Goal: Transaction & Acquisition: Purchase product/service

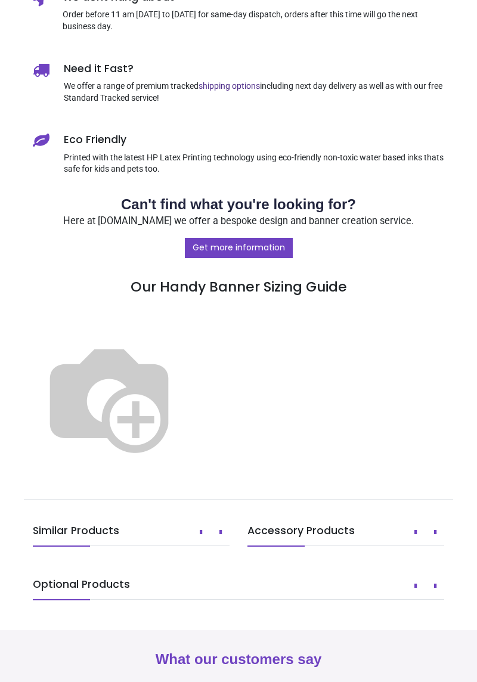
scroll to position [837, 0]
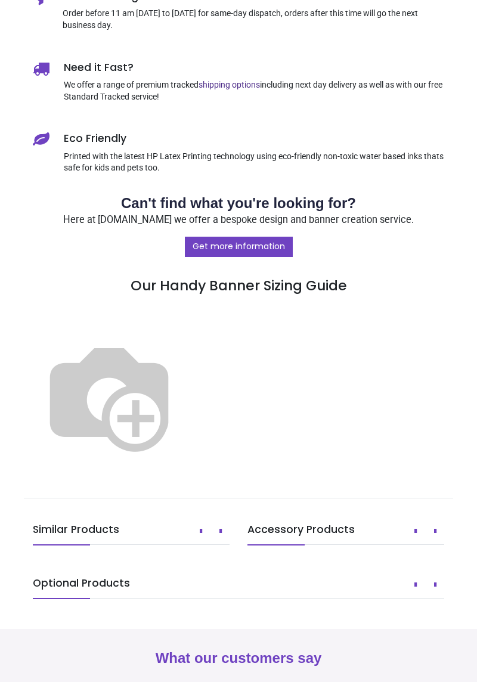
click at [185, 366] on img at bounding box center [109, 396] width 153 height 153
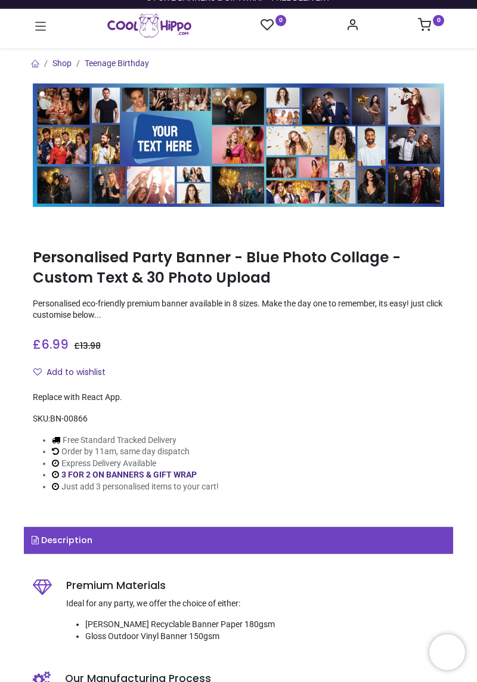
scroll to position [13, 0]
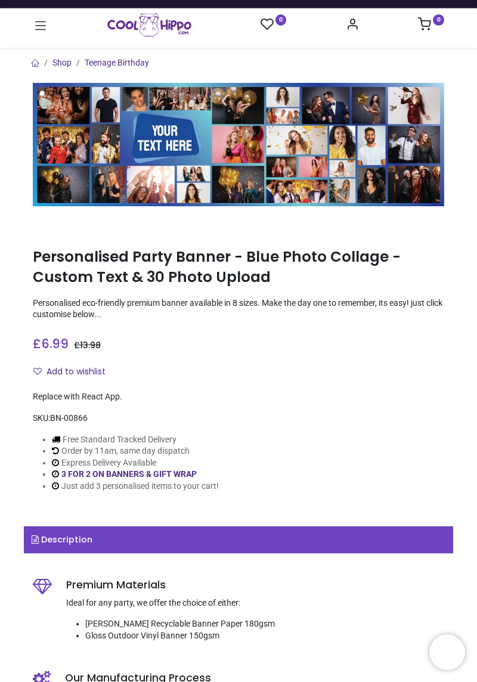
click at [277, 537] on link "Description" at bounding box center [238, 539] width 429 height 27
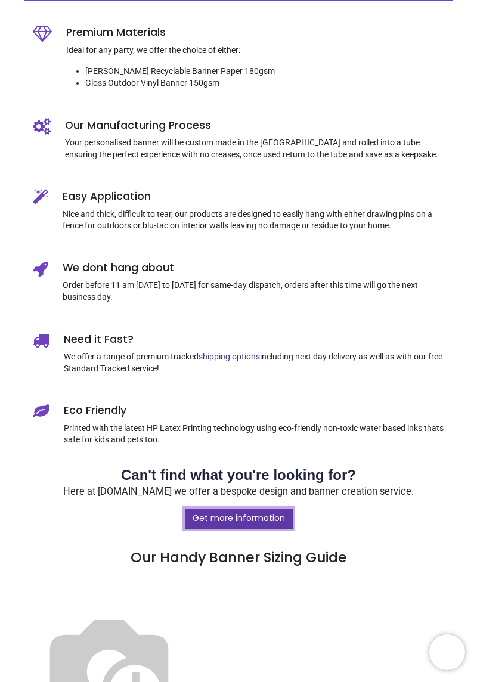
click at [260, 523] on link "Get more information" at bounding box center [239, 519] width 108 height 20
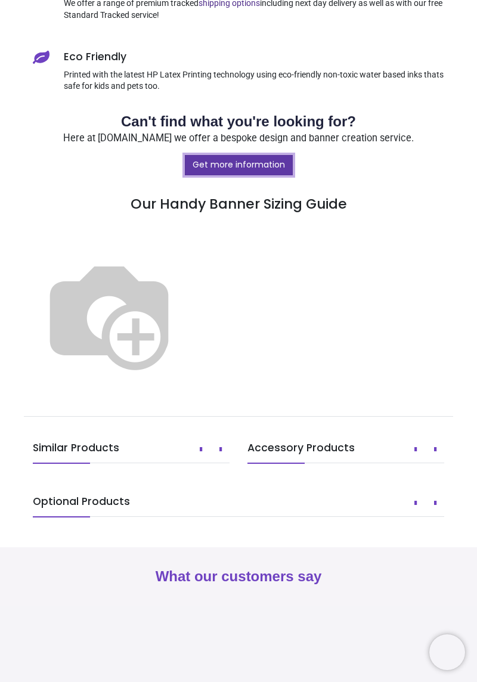
scroll to position [919, 0]
click at [432, 513] on button "Next" at bounding box center [435, 503] width 18 height 20
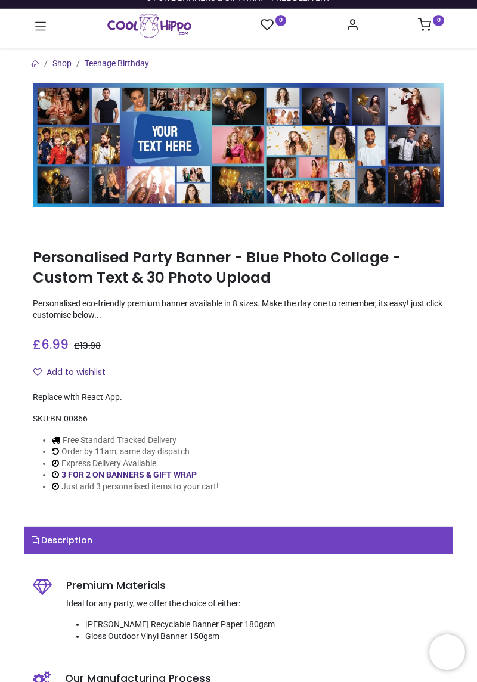
scroll to position [11, 0]
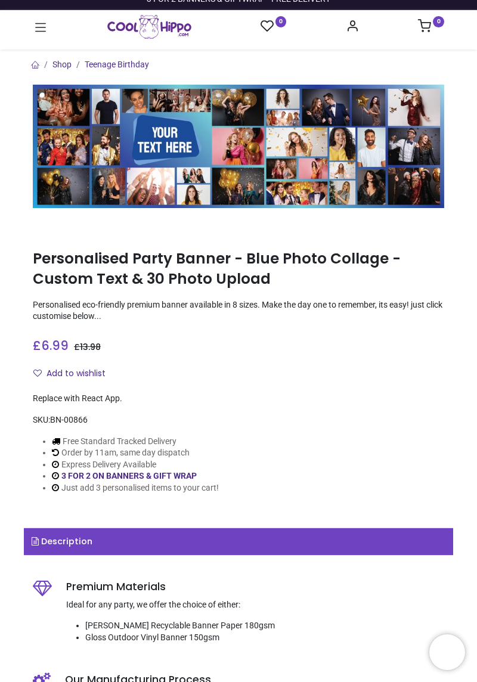
click at [380, 138] on img at bounding box center [238, 146] width 411 height 123
click at [58, 66] on link "Shop" at bounding box center [61, 65] width 19 height 10
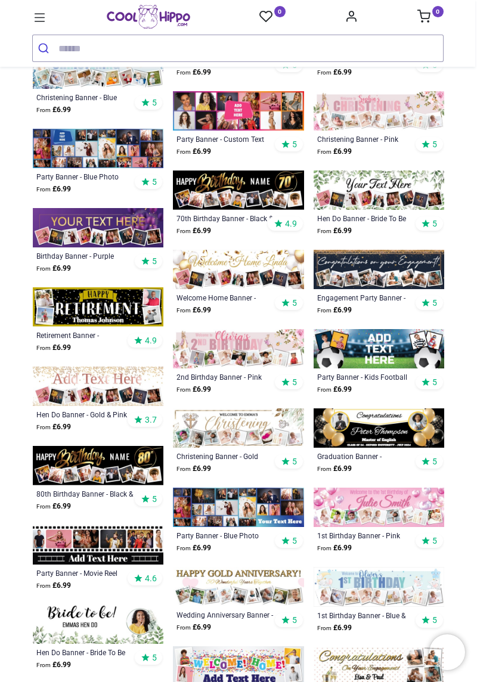
scroll to position [773, 0]
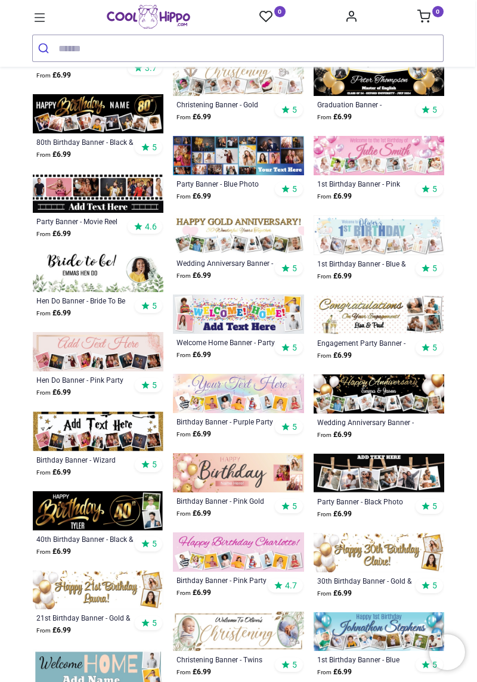
scroll to position [1114, 0]
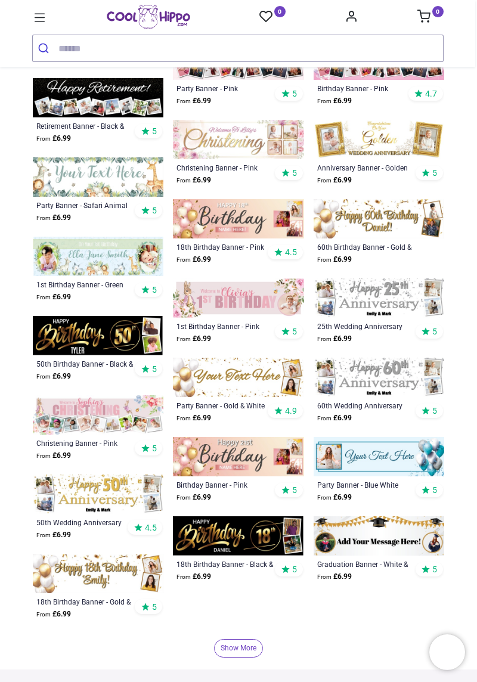
scroll to position [1882, 0]
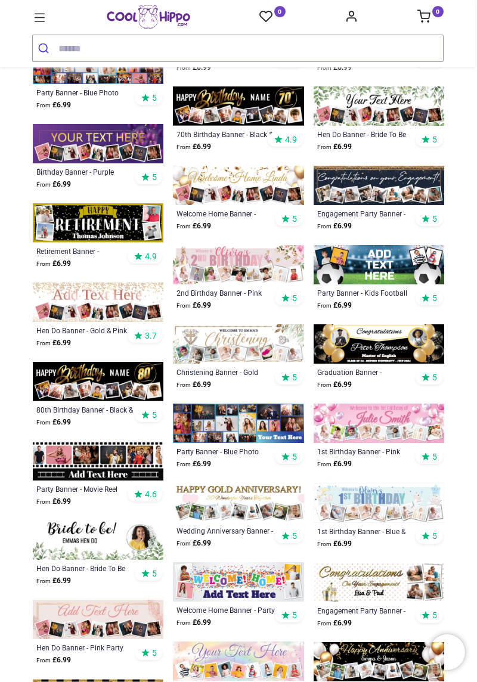
scroll to position [217, 0]
